Goal: Ask a question

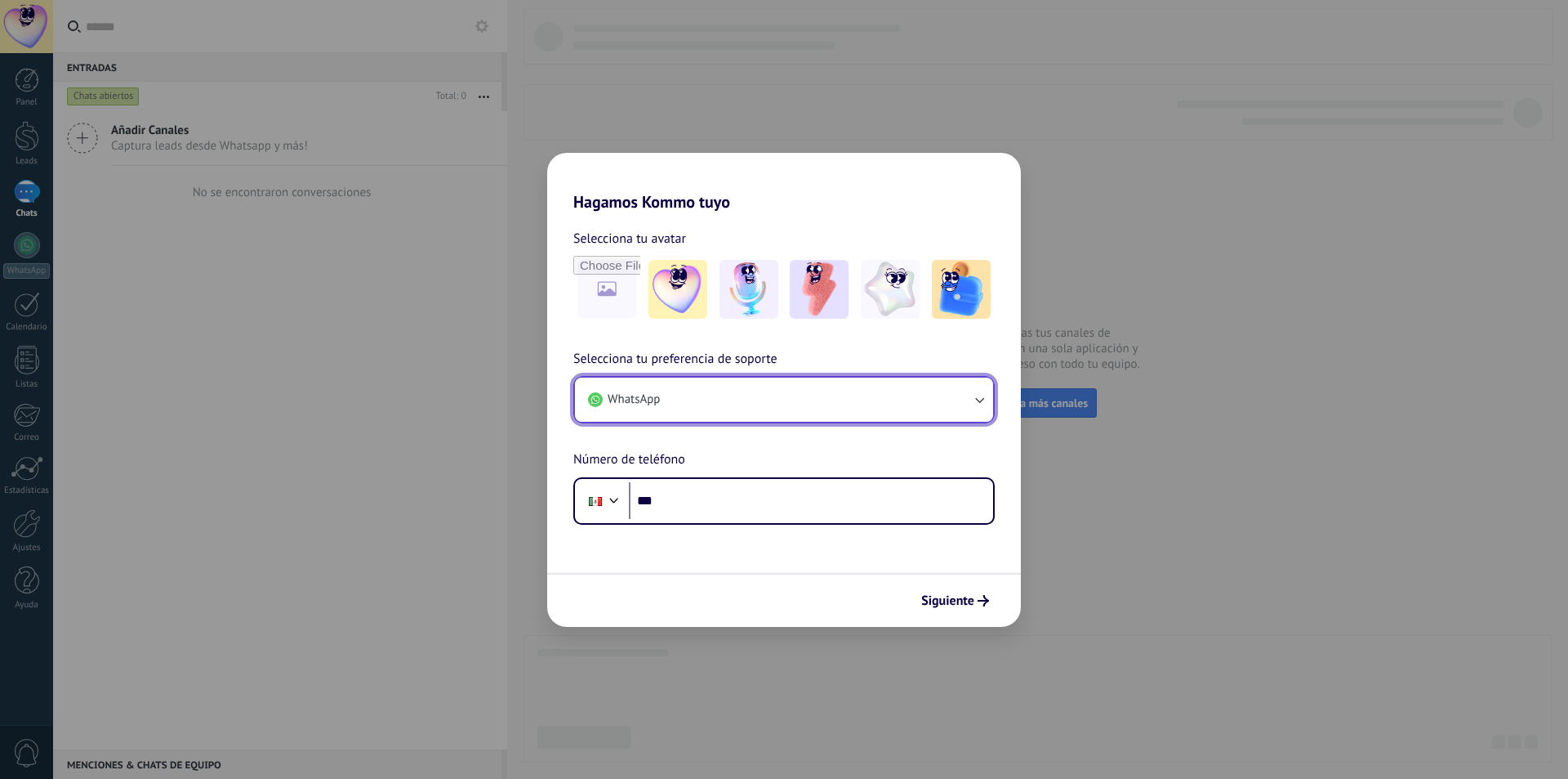
click at [833, 399] on button "WhatsApp" at bounding box center [784, 400] width 418 height 44
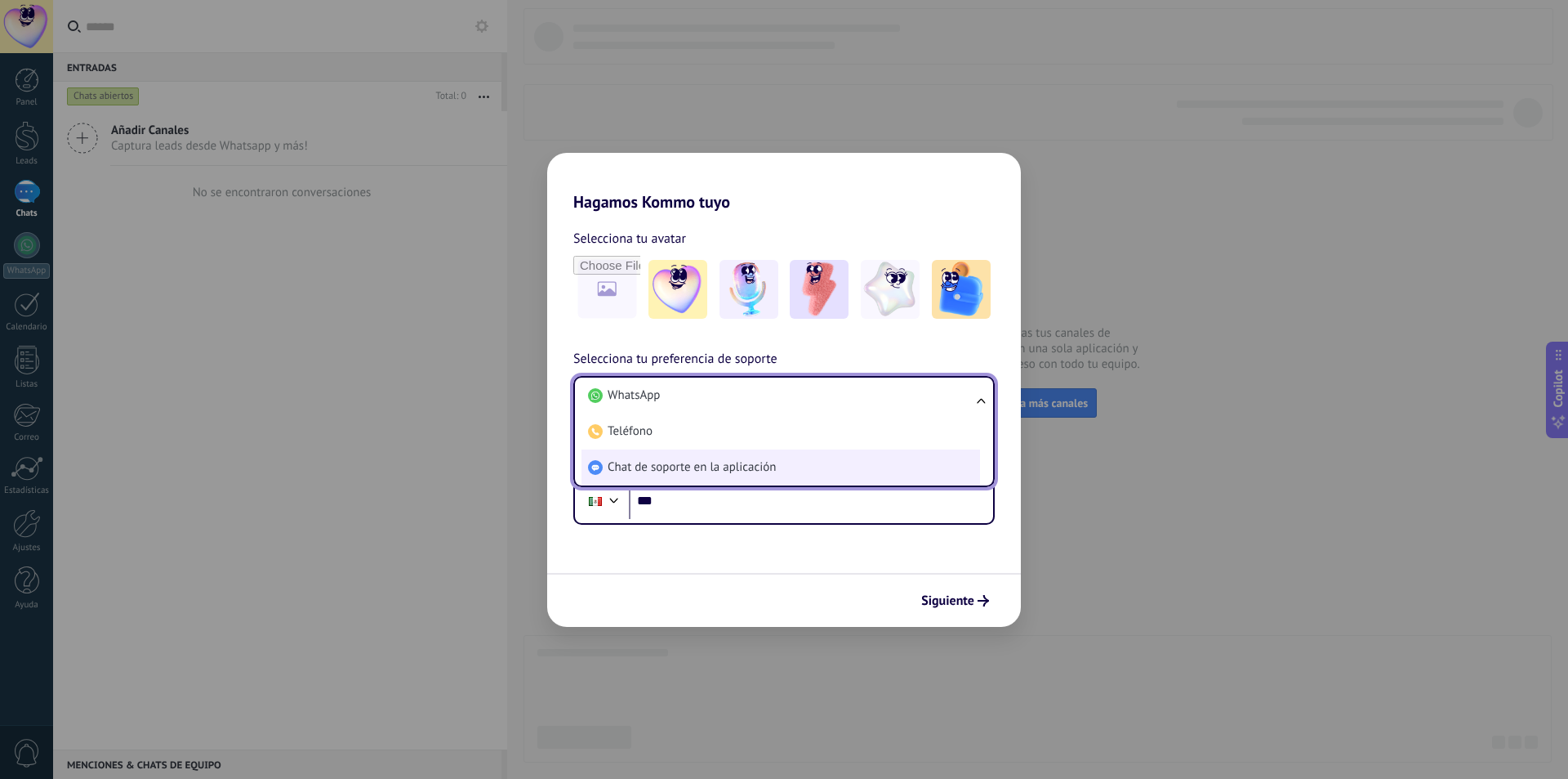
drag, startPoint x: 762, startPoint y: 463, endPoint x: 762, endPoint y: 480, distance: 17.0
click at [762, 464] on span "Chat de soporte en la aplicación" at bounding box center [692, 467] width 169 height 17
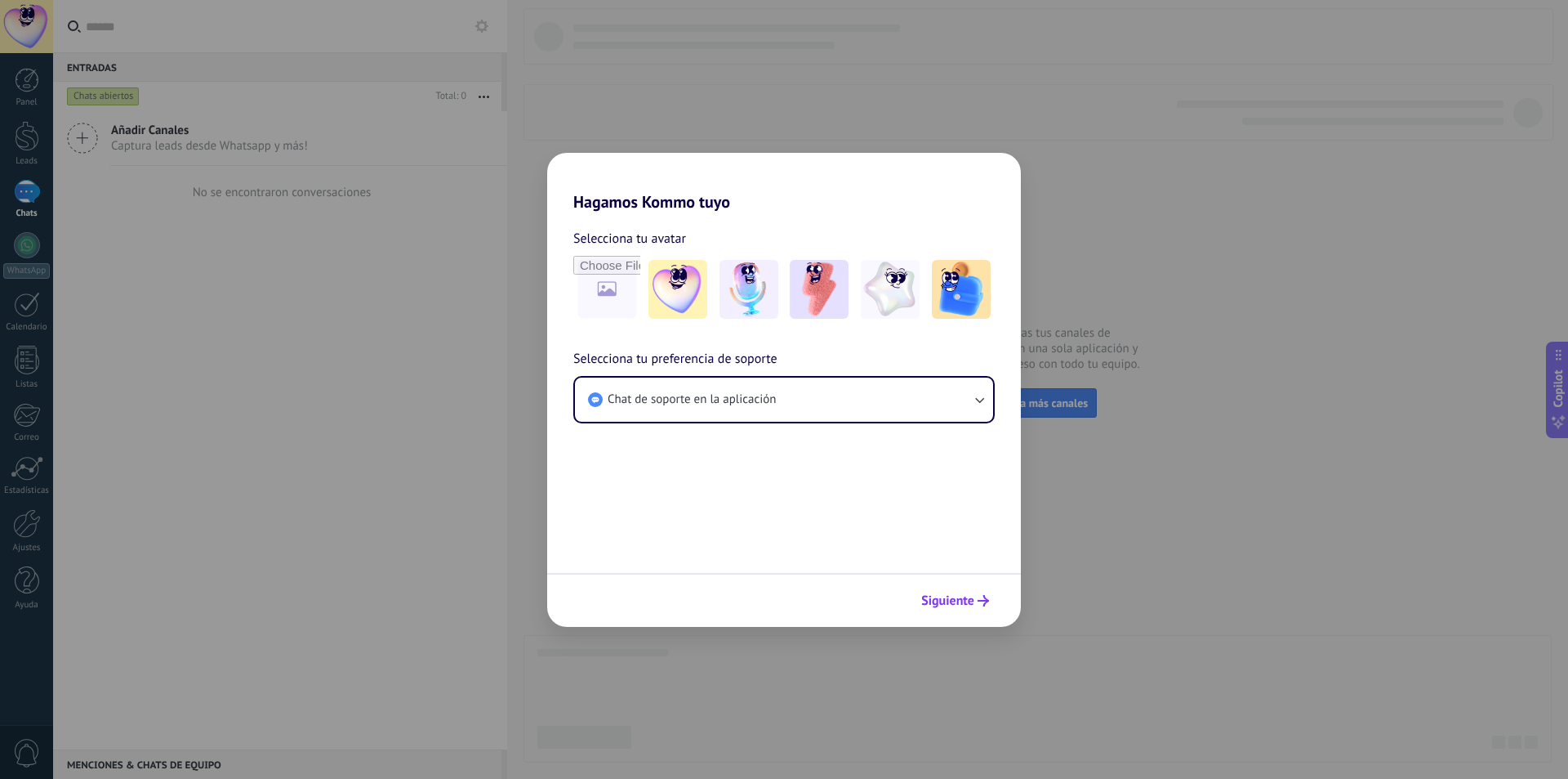
click at [950, 598] on span "Siguiente" at bounding box center [947, 600] width 53 height 11
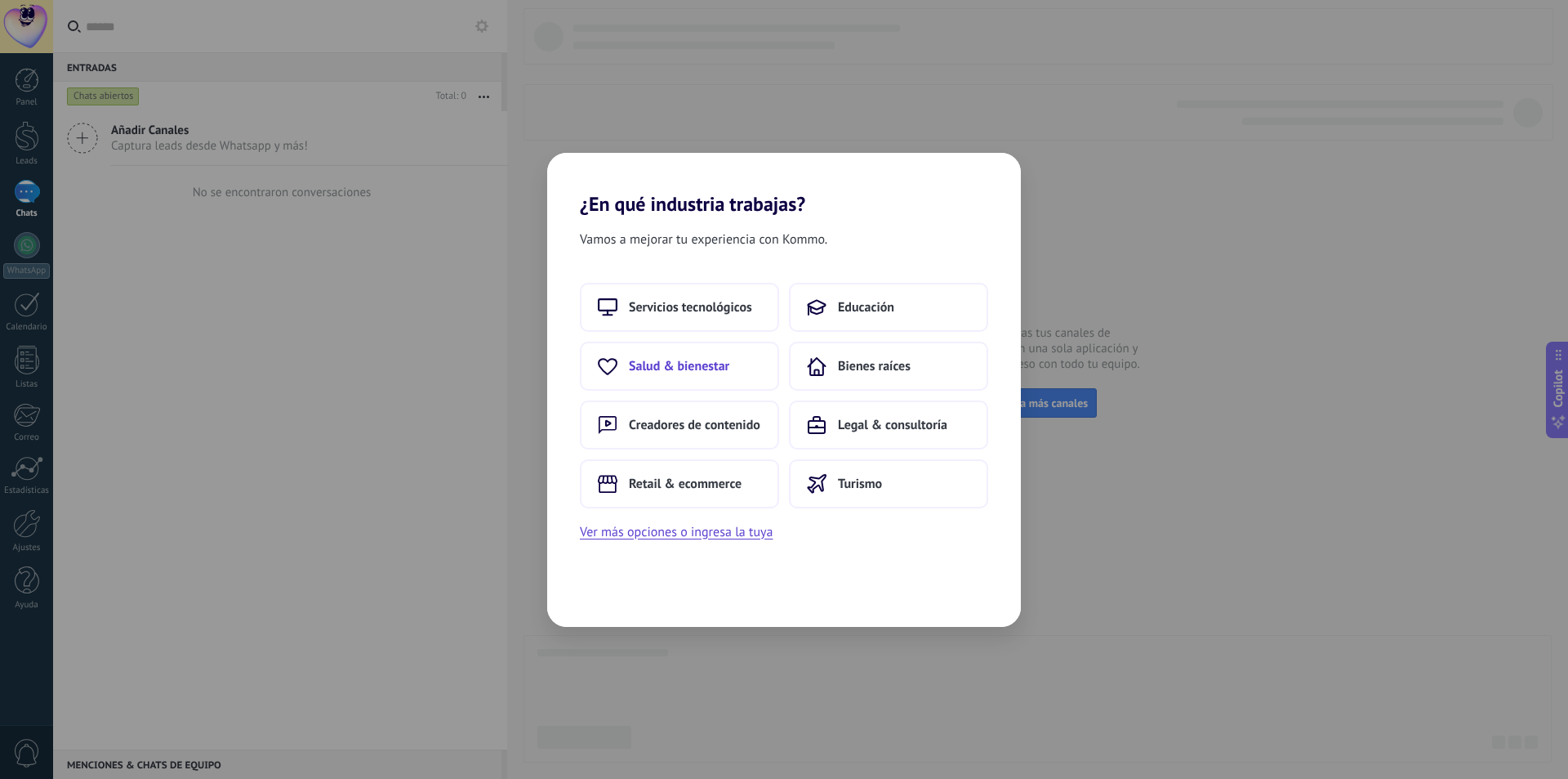
click at [702, 372] on span "Salud & bienestar" at bounding box center [679, 365] width 100 height 17
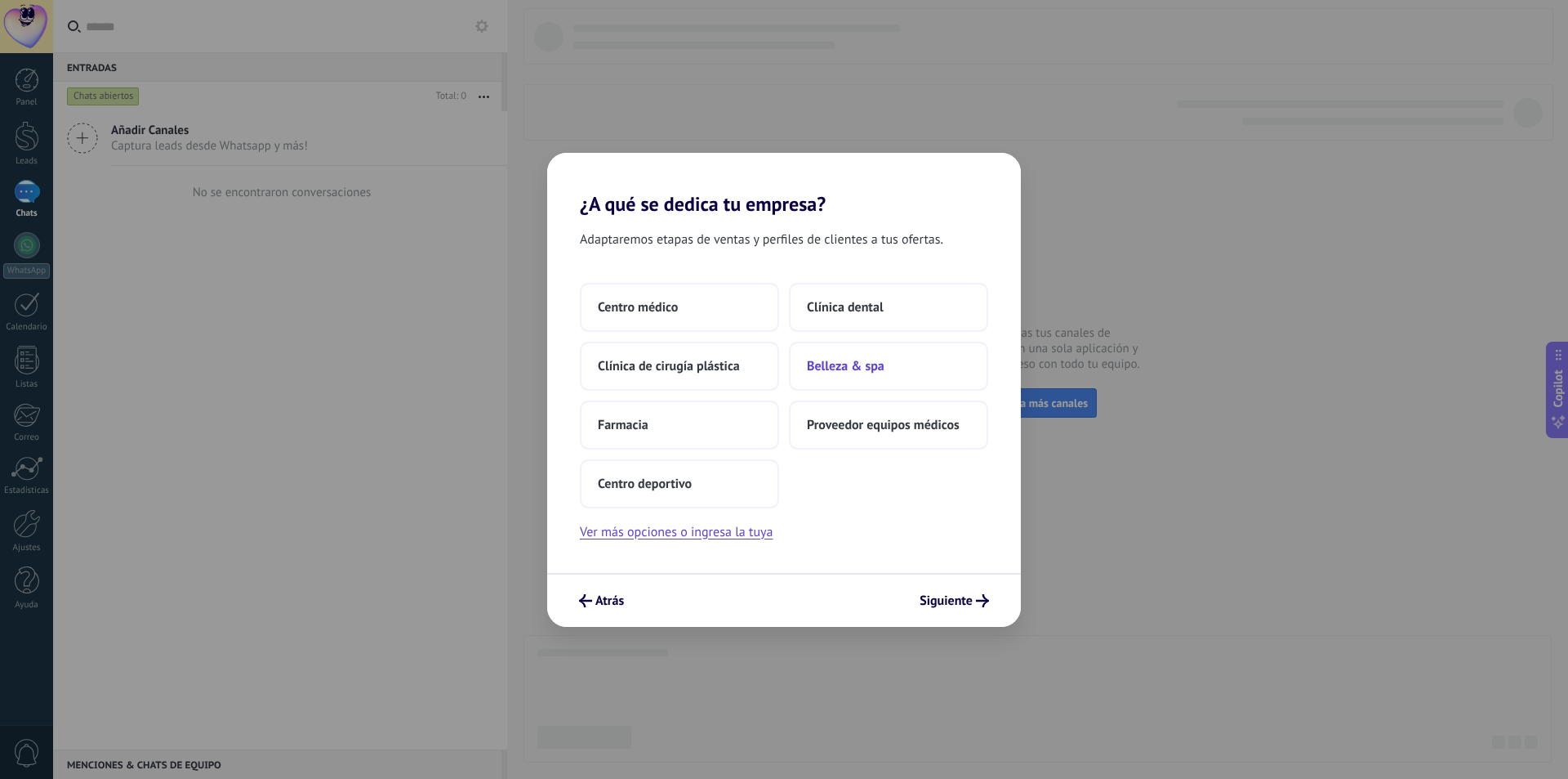
click at [916, 372] on button "Belleza & spa" at bounding box center [888, 366] width 199 height 49
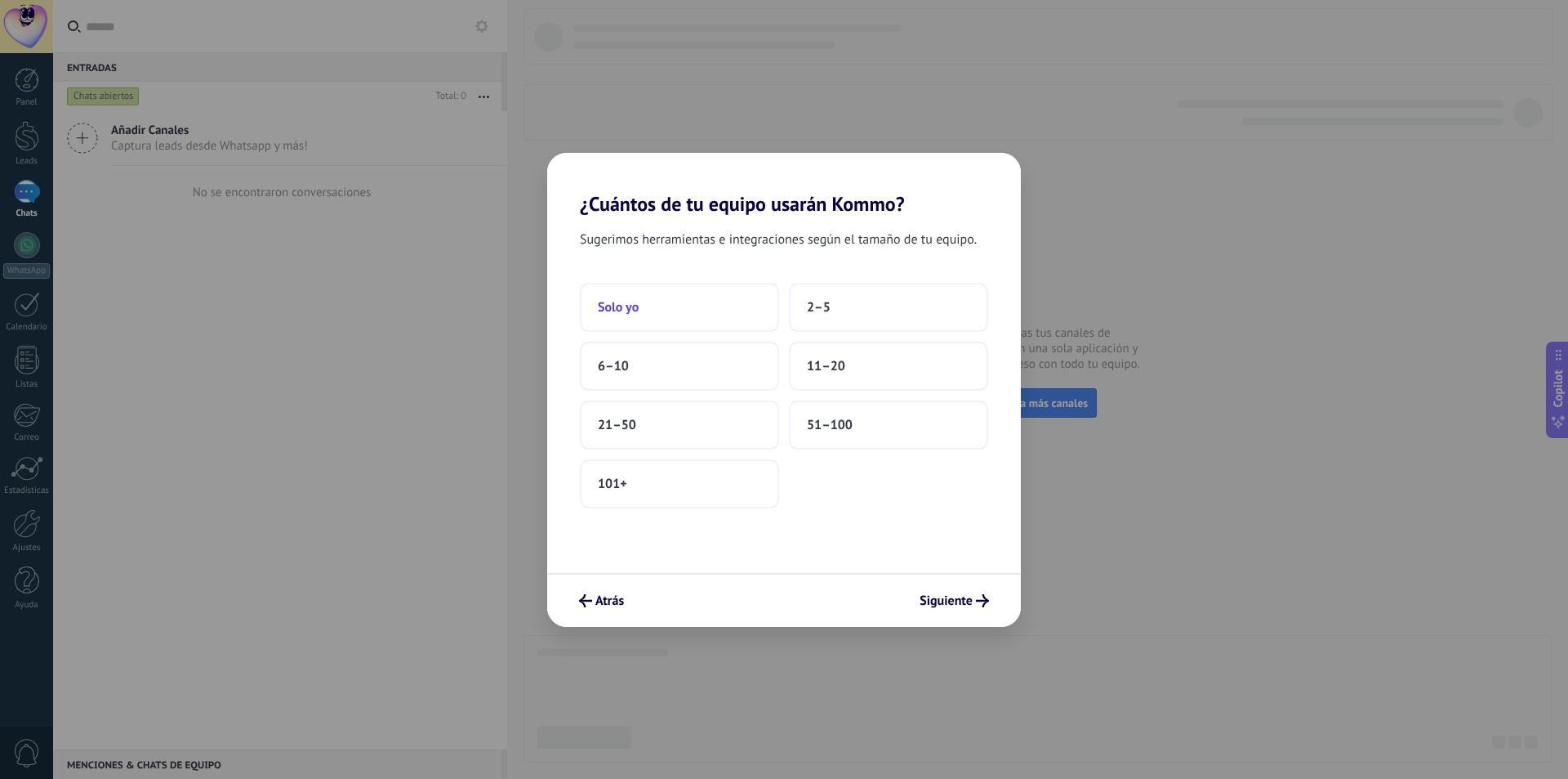
click at [627, 287] on button "Solo yo" at bounding box center [680, 307] width 199 height 49
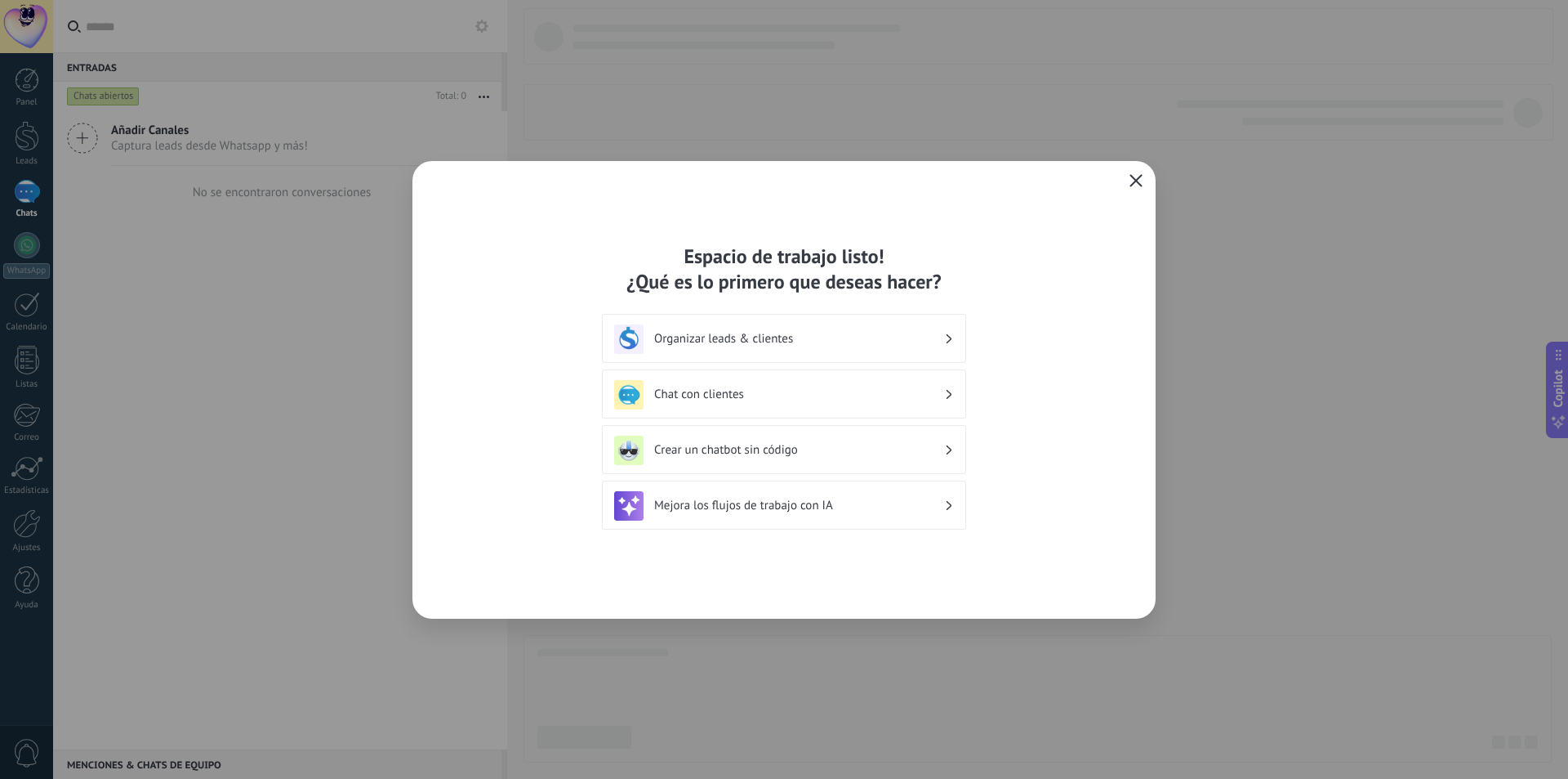
click at [1128, 185] on button "button" at bounding box center [1136, 182] width 21 height 23
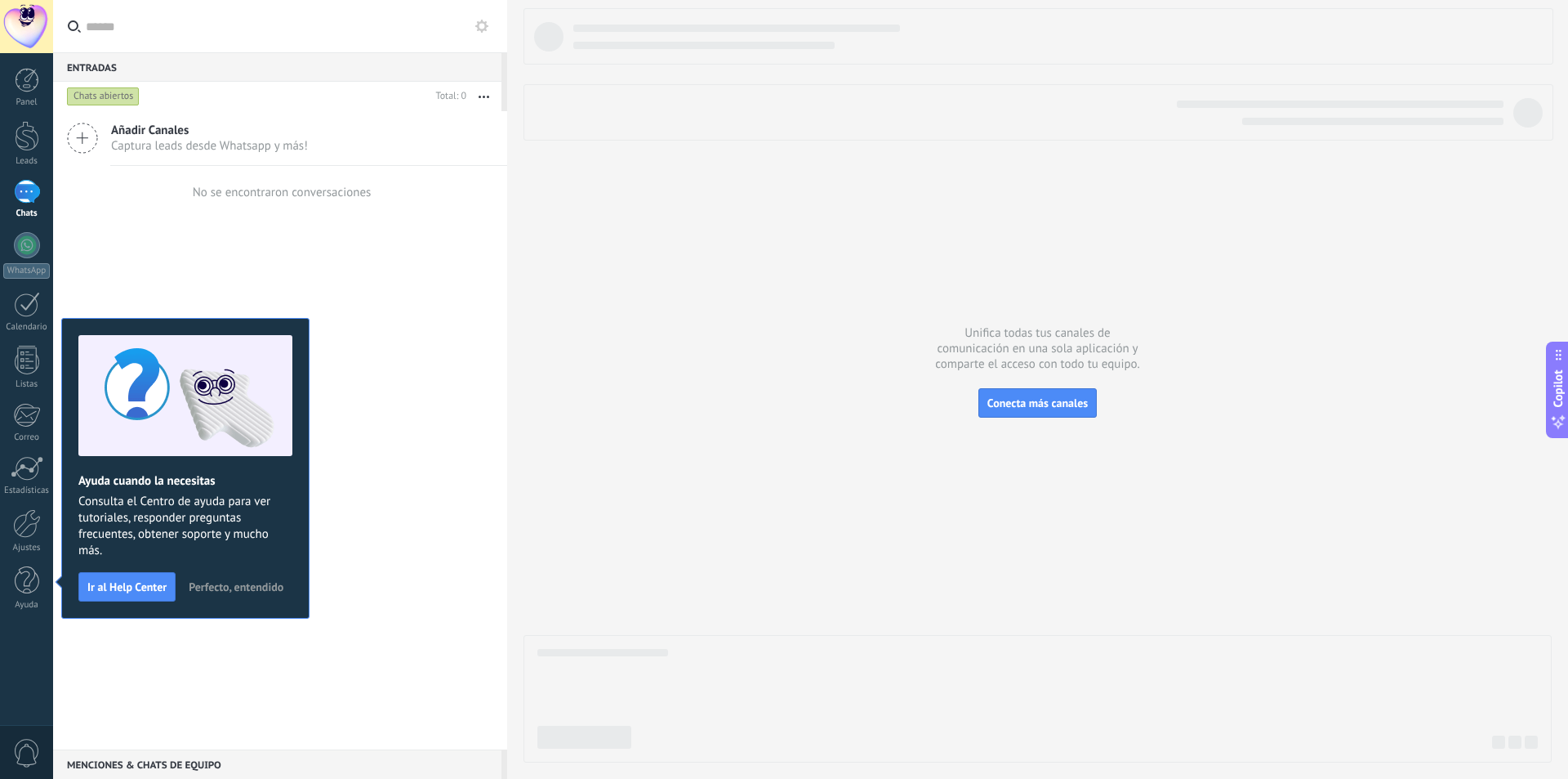
click at [38, 42] on div at bounding box center [26, 26] width 53 height 53
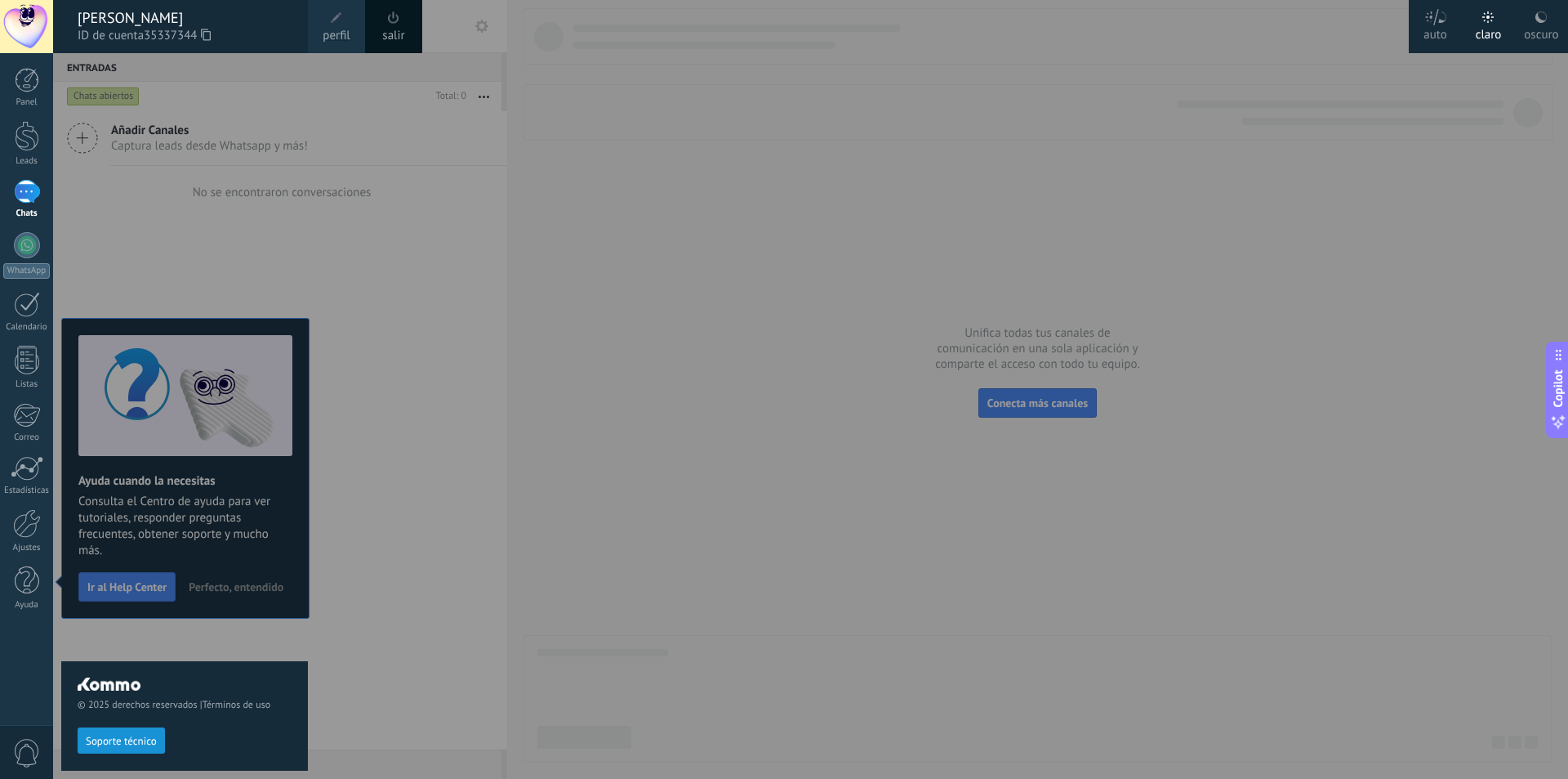
click at [380, 35] on div "salir" at bounding box center [393, 26] width 57 height 53
